Goal: Information Seeking & Learning: Find specific fact

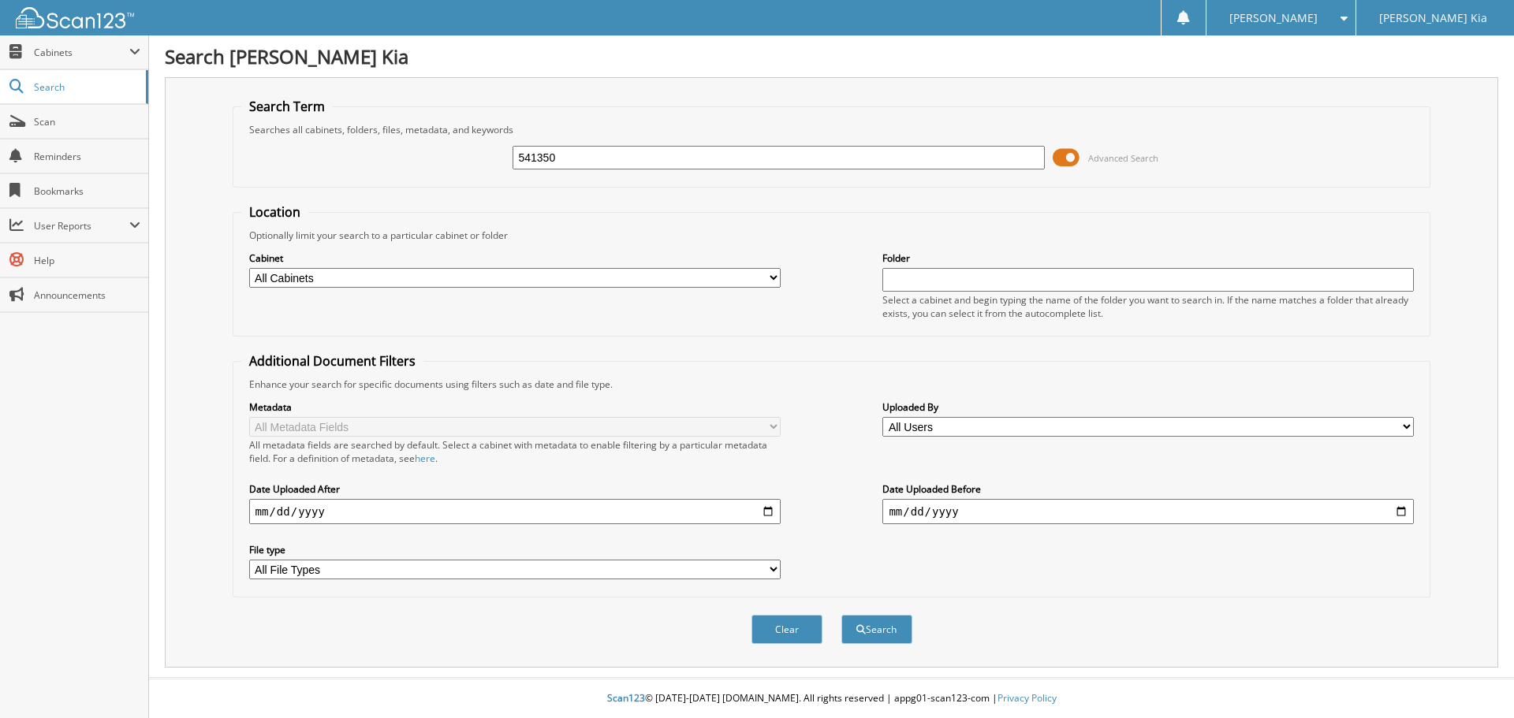
type input "541350"
click at [842, 615] on button "Search" at bounding box center [877, 629] width 71 height 29
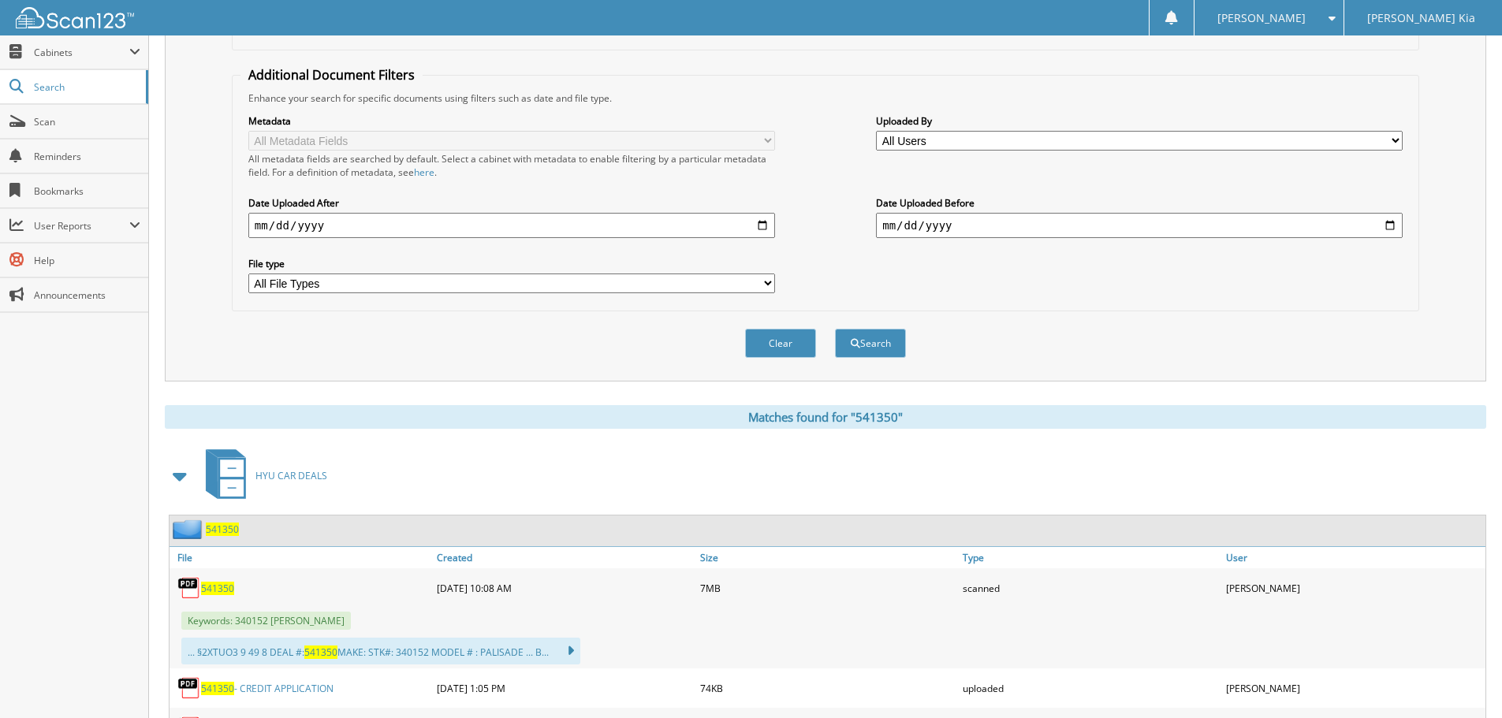
scroll to position [394, 0]
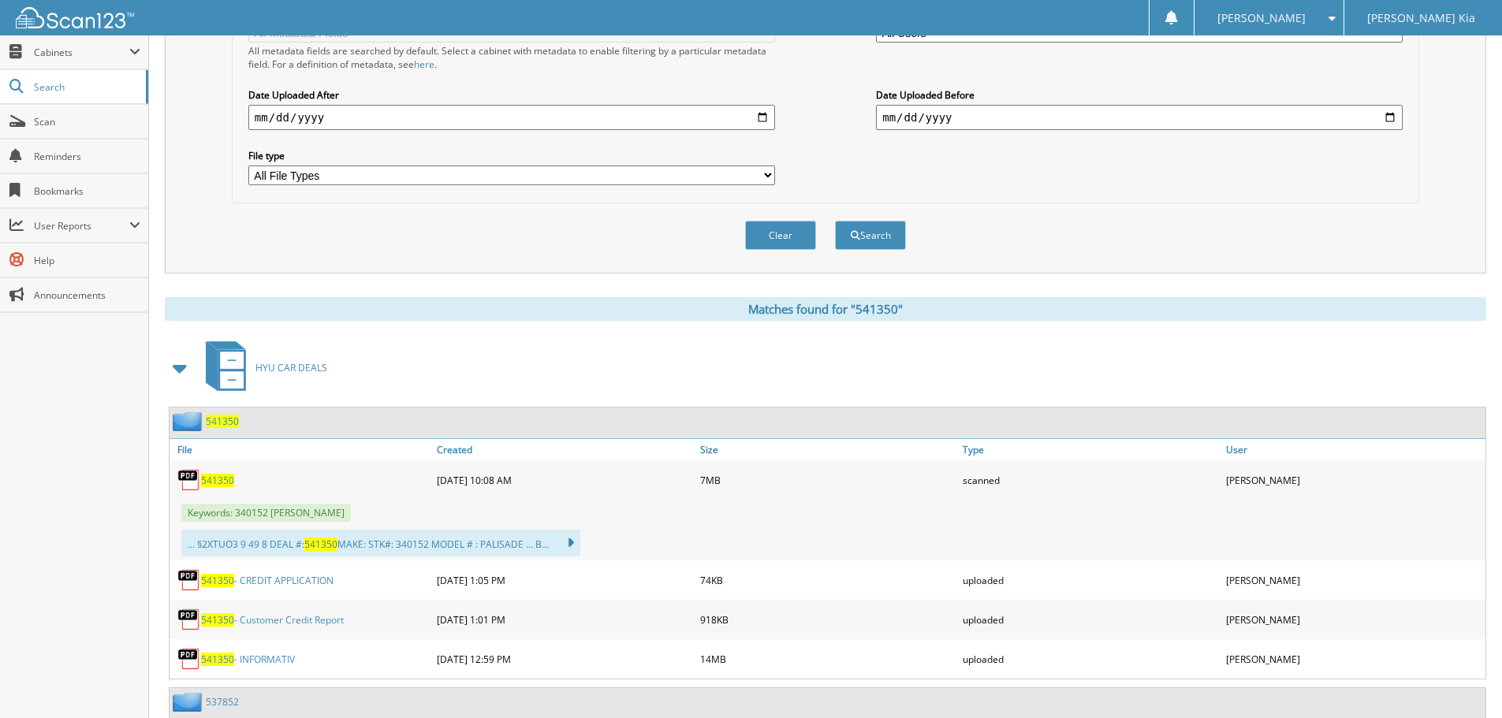
click at [218, 483] on span "541350" at bounding box center [217, 480] width 33 height 13
